Goal: Task Accomplishment & Management: Use online tool/utility

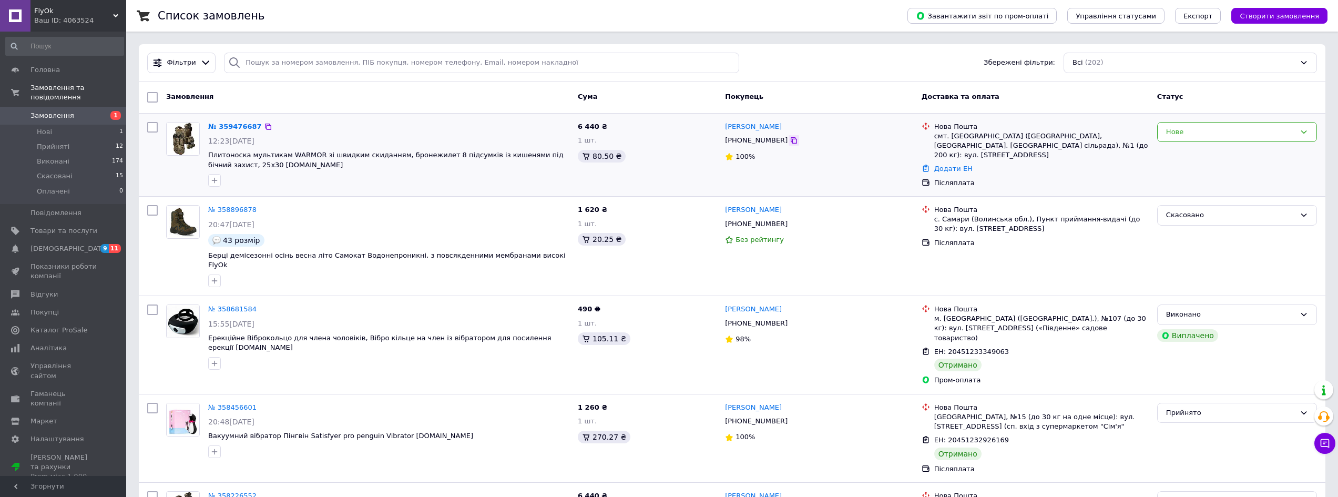
click at [791, 140] on icon at bounding box center [794, 140] width 6 height 6
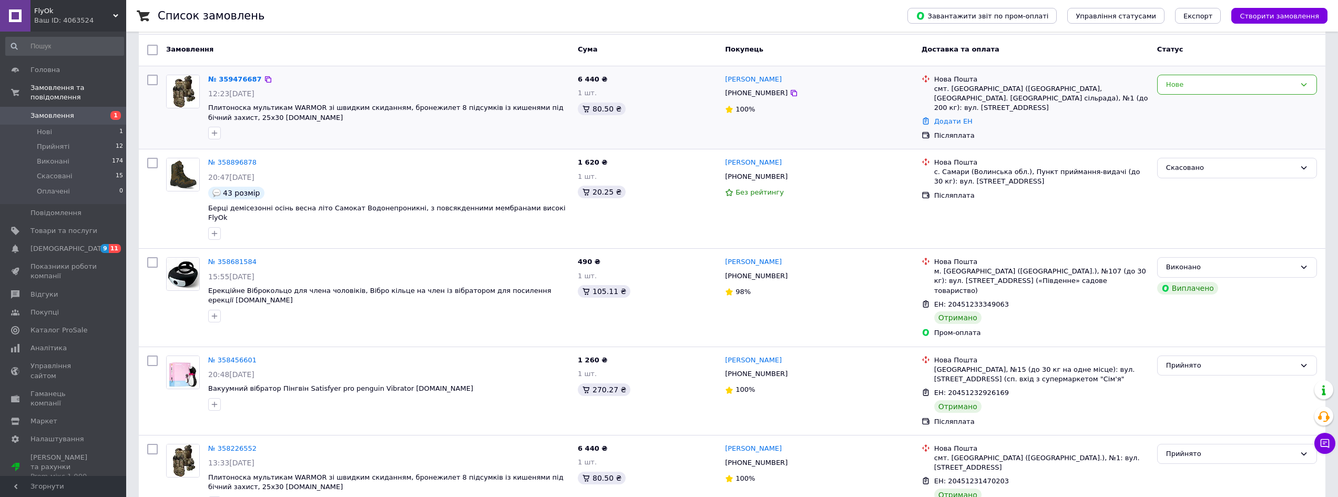
scroll to position [53, 0]
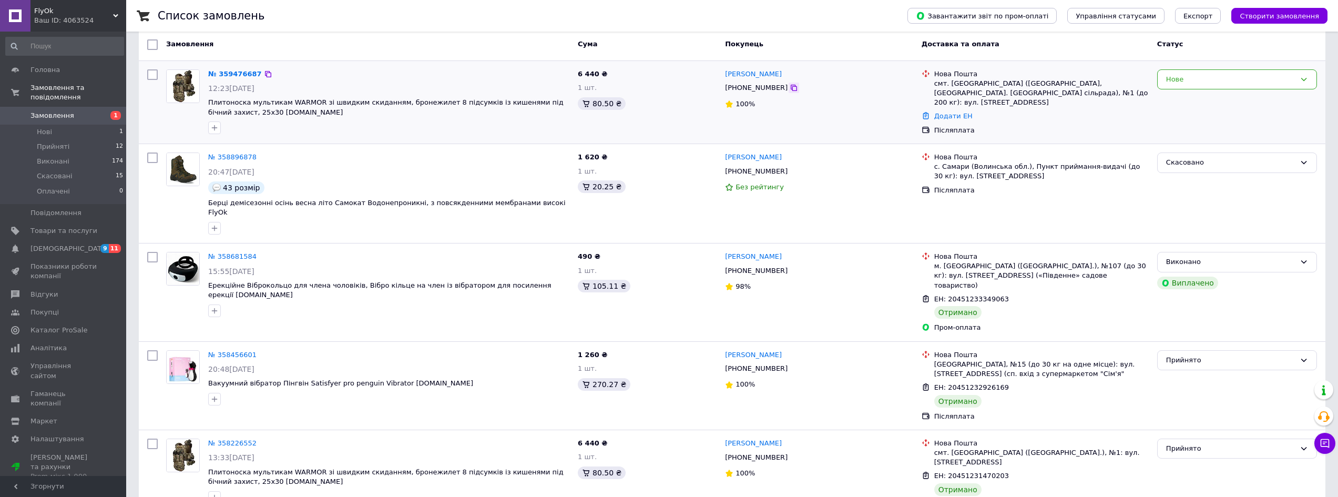
click at [789, 89] on div at bounding box center [794, 88] width 11 height 11
click at [790, 92] on icon at bounding box center [794, 88] width 8 height 8
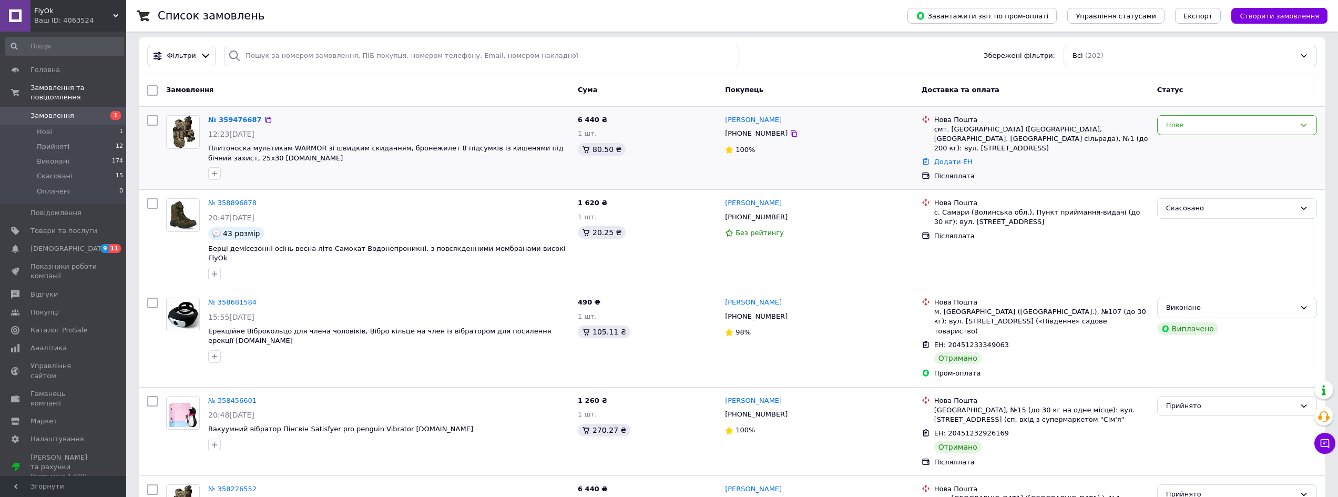
scroll to position [0, 0]
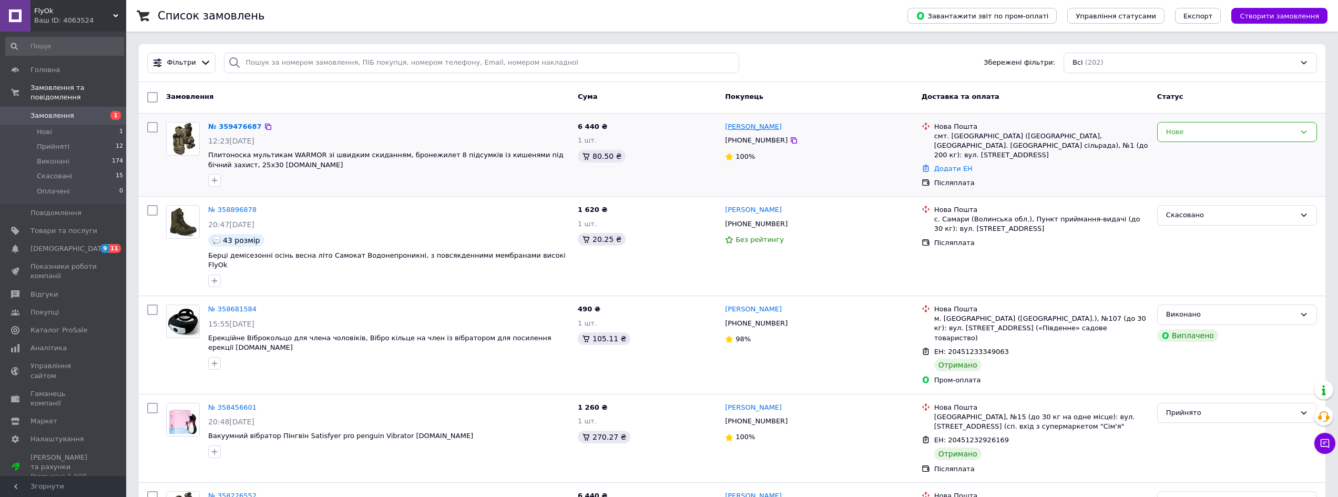
drag, startPoint x: 800, startPoint y: 130, endPoint x: 726, endPoint y: 127, distance: 73.7
click at [726, 127] on div "[PERSON_NAME]" at bounding box center [819, 127] width 190 height 12
copy link "[PERSON_NAME]"
click at [937, 138] on div "смт. [GEOGRAPHIC_DATA] ([GEOGRAPHIC_DATA], [GEOGRAPHIC_DATA]. [GEOGRAPHIC_DATA]…" at bounding box center [1041, 145] width 215 height 29
drag, startPoint x: 937, startPoint y: 138, endPoint x: 955, endPoint y: 138, distance: 18.4
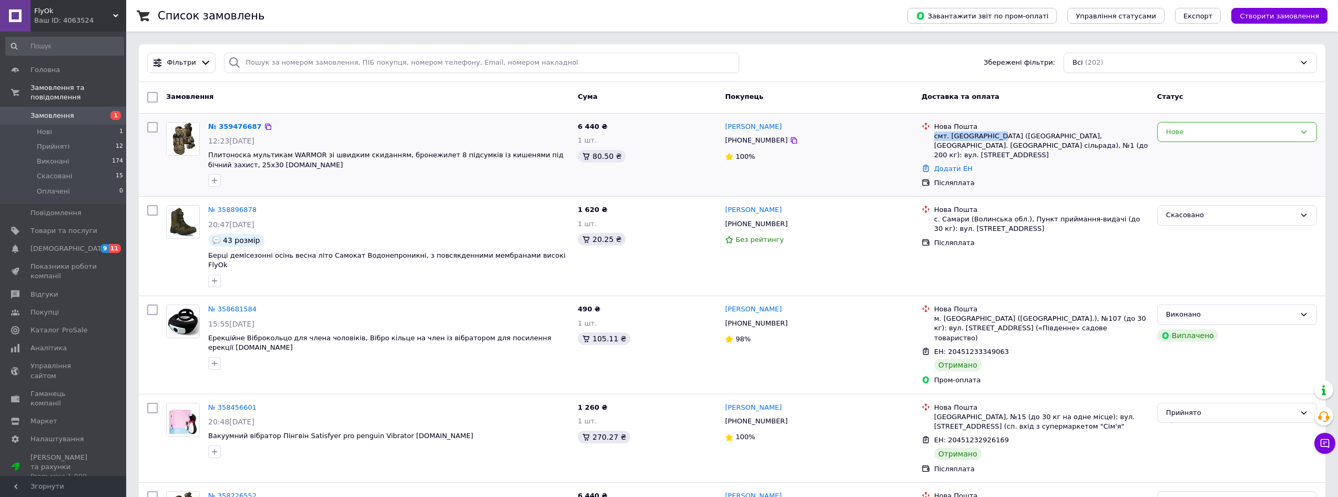
click at [955, 138] on div "смт. [GEOGRAPHIC_DATA] ([GEOGRAPHIC_DATA], [GEOGRAPHIC_DATA]. [GEOGRAPHIC_DATA]…" at bounding box center [1041, 145] width 215 height 29
click at [962, 138] on div "смт. [GEOGRAPHIC_DATA] ([GEOGRAPHIC_DATA], [GEOGRAPHIC_DATA]. [GEOGRAPHIC_DATA]…" at bounding box center [1041, 145] width 215 height 29
click at [954, 165] on link "Додати ЕН" at bounding box center [953, 169] width 38 height 8
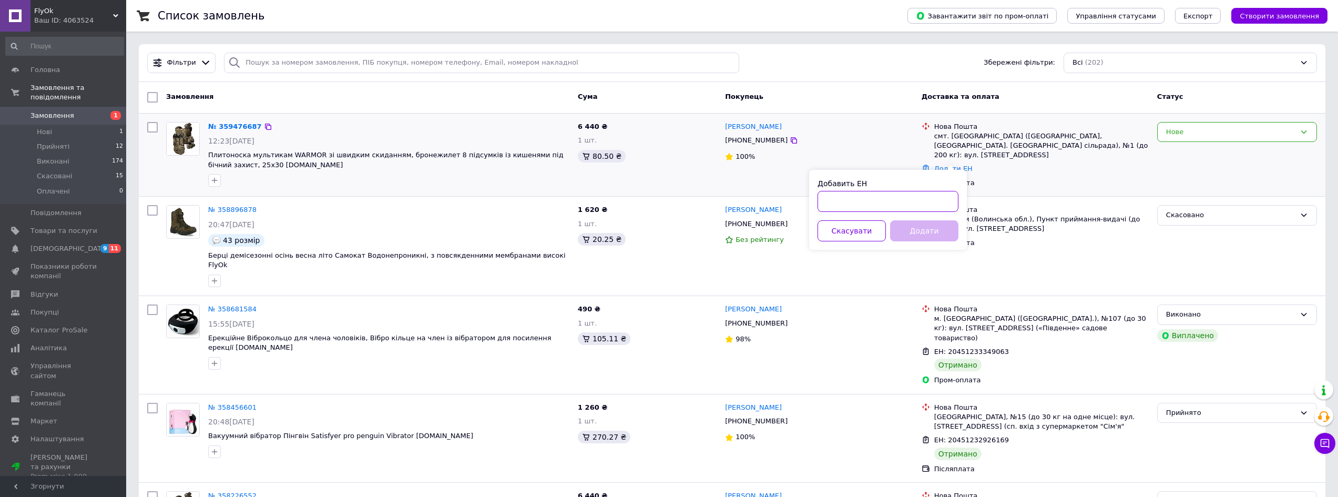
click at [934, 195] on input "Добавить ЕН" at bounding box center [888, 201] width 141 height 21
paste input "20451237578572"
type input "20451237578572"
click at [932, 225] on button "Додати" at bounding box center [924, 230] width 68 height 21
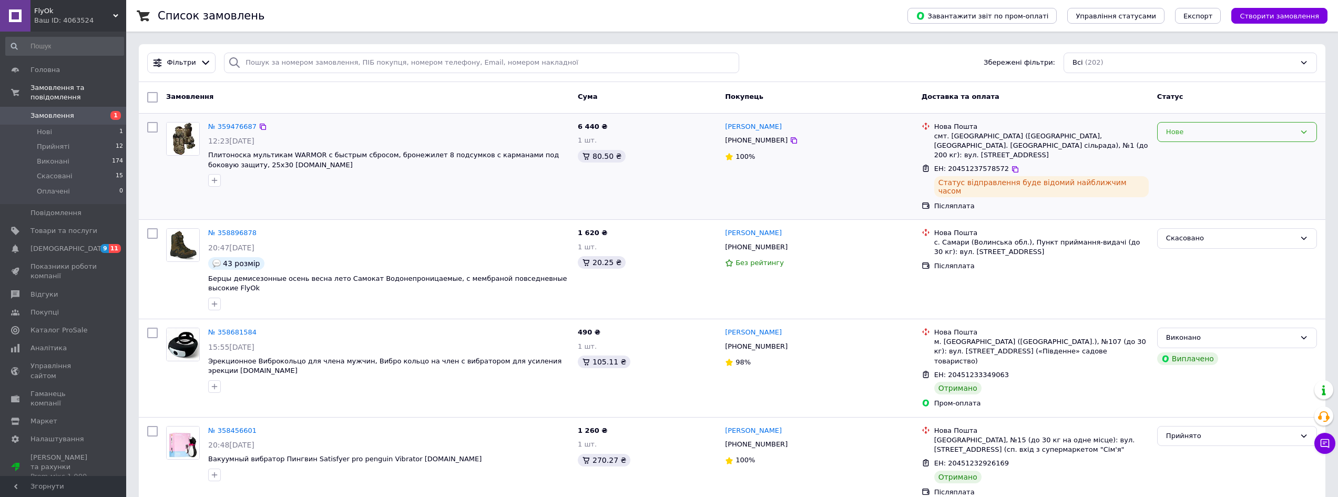
click at [1194, 135] on div "Нове" at bounding box center [1230, 132] width 129 height 11
click at [1192, 146] on li "Прийнято" at bounding box center [1237, 153] width 159 height 19
